Goal: Task Accomplishment & Management: Use online tool/utility

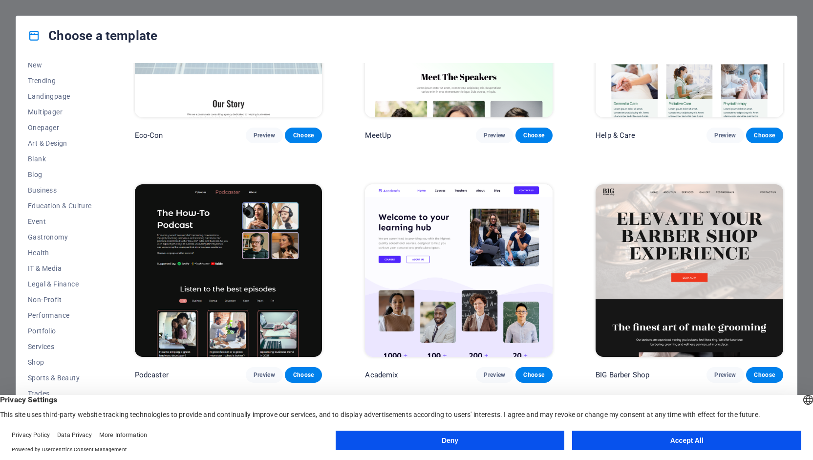
scroll to position [978, 0]
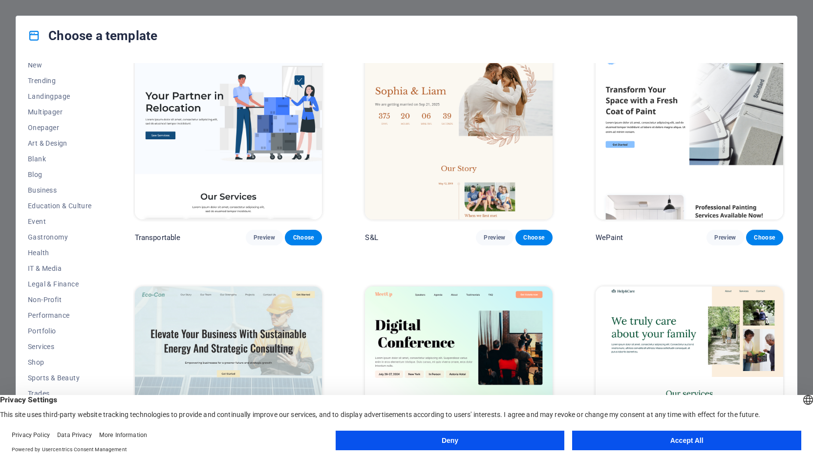
click at [697, 445] on button "Accept All" at bounding box center [686, 441] width 229 height 20
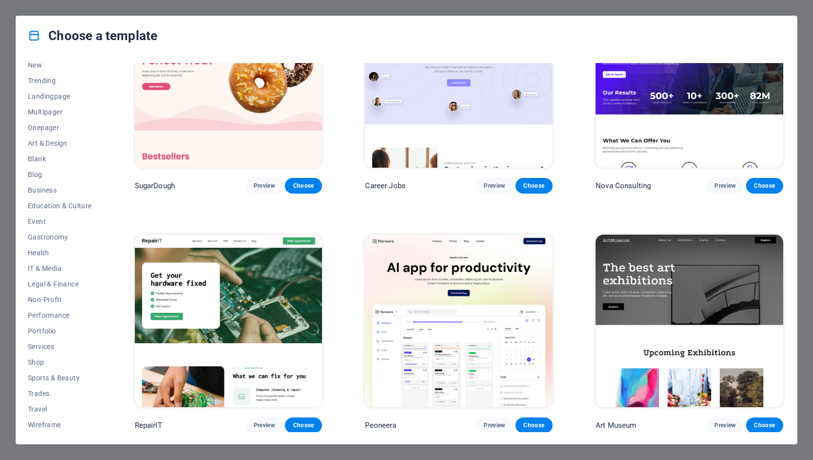
scroll to position [0, 0]
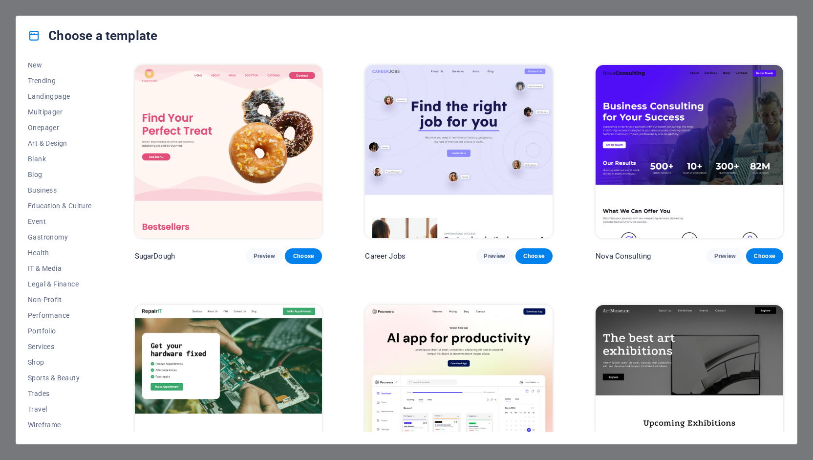
click at [716, 8] on div "Choose a template All Templates My Templates New Trending Landingpage Multipage…" at bounding box center [406, 230] width 813 height 460
click at [805, 54] on div "Choose a template All Templates My Templates New Trending Landingpage Multipage…" at bounding box center [406, 230] width 813 height 460
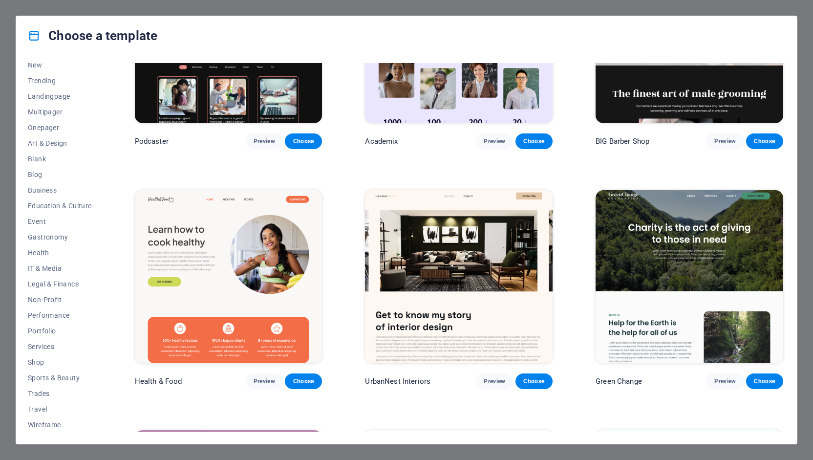
scroll to position [1515, 0]
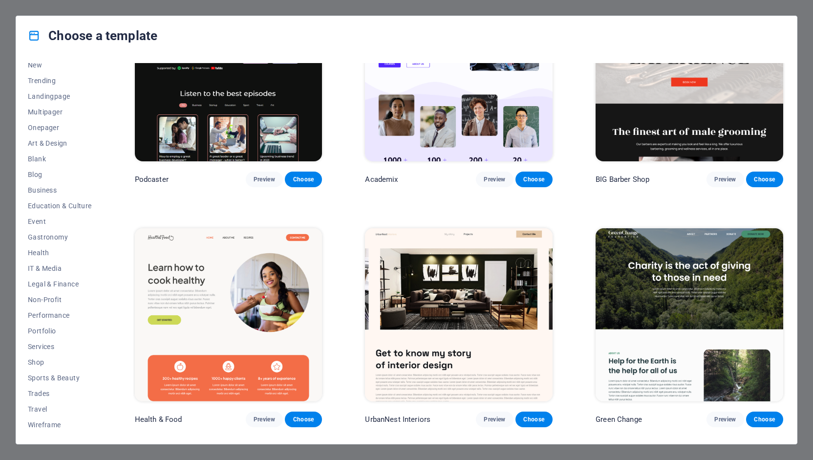
click at [33, 36] on icon at bounding box center [34, 35] width 13 height 13
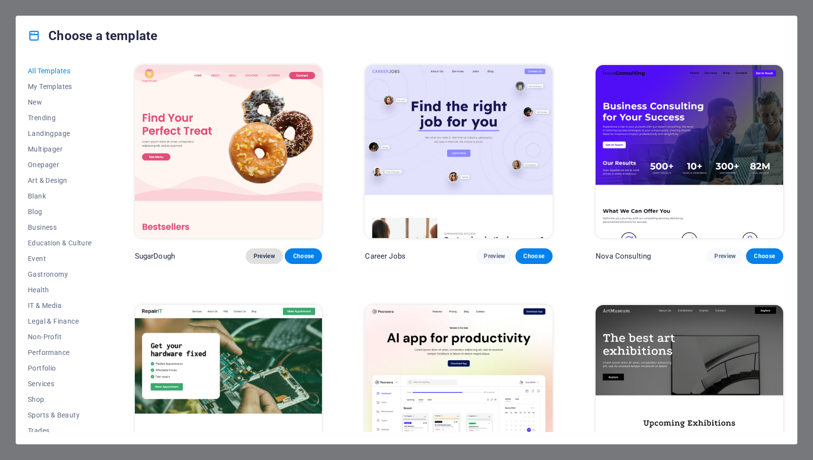
click at [265, 254] on span "Preview" at bounding box center [265, 256] width 22 height 8
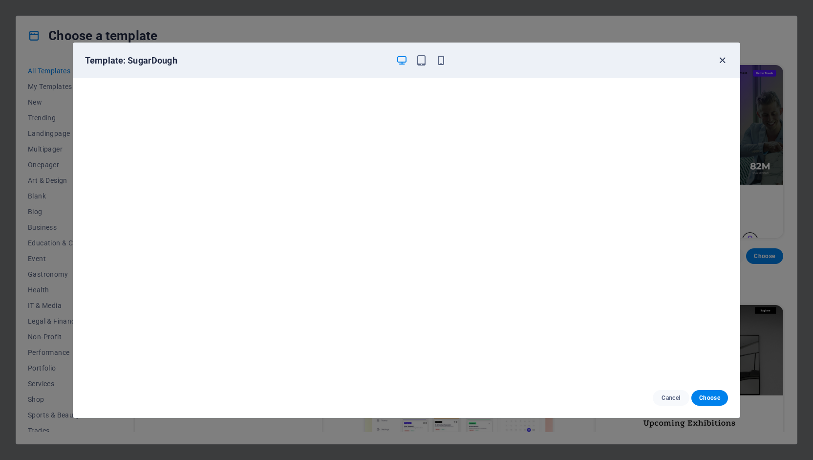
click at [721, 59] on icon "button" at bounding box center [722, 60] width 11 height 11
